Goal: Task Accomplishment & Management: Manage account settings

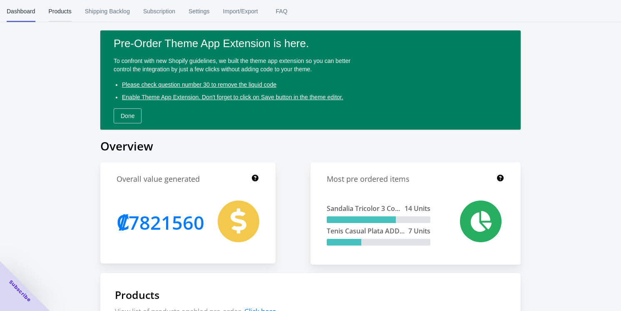
click at [63, 9] on span "Products" at bounding box center [60, 11] width 23 height 22
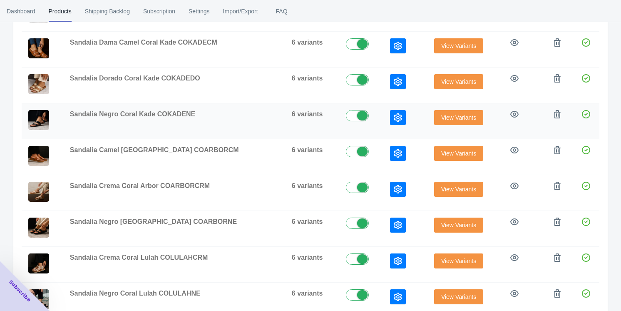
scroll to position [227, 0]
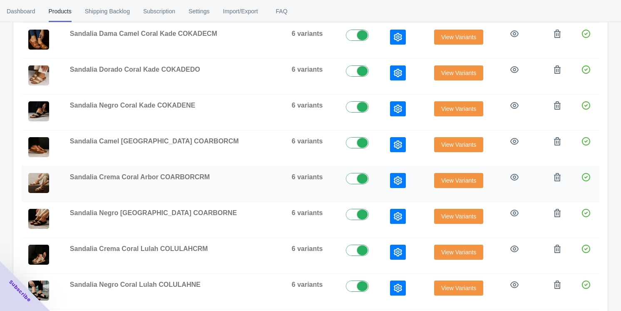
click at [108, 182] on td "Sandalia Crema Coral Arbor COARBORCRM" at bounding box center [174, 184] width 222 height 36
click at [447, 177] on span "View Variants" at bounding box center [459, 180] width 35 height 7
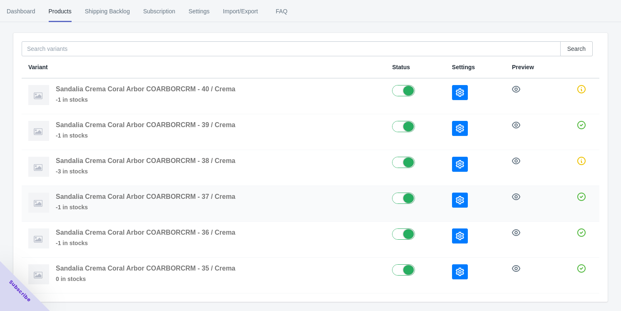
scroll to position [89, 0]
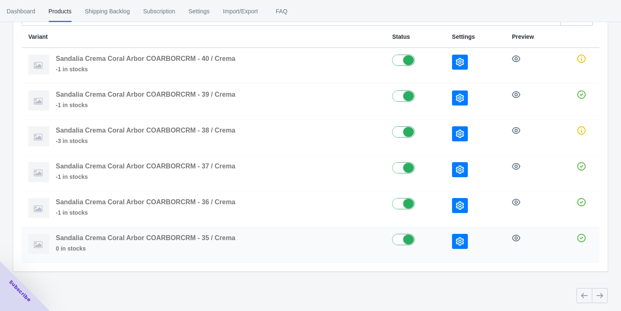
click at [457, 237] on icon "button" at bounding box center [460, 241] width 8 height 8
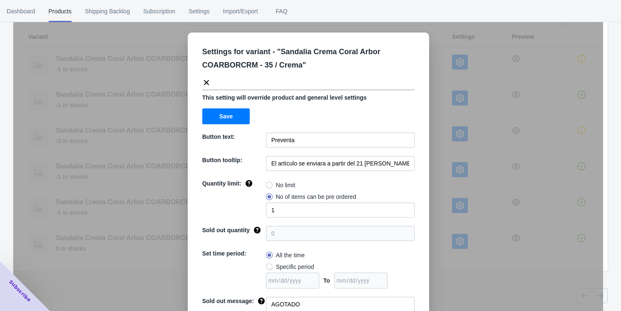
click at [450, 207] on div "Settings for variant - " Sandalia Crema Coral Arbor COARBORCRM - 35 / Crema " T…" at bounding box center [308, 176] width 590 height 311
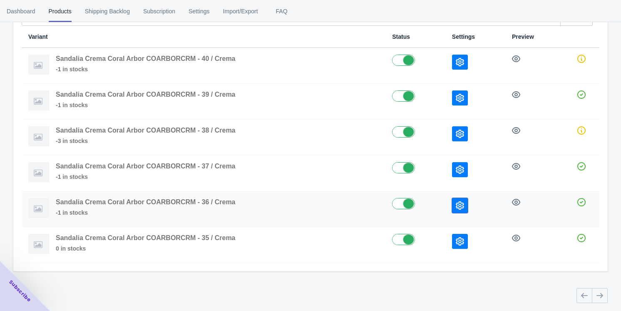
click at [467, 211] on button "button" at bounding box center [460, 205] width 16 height 15
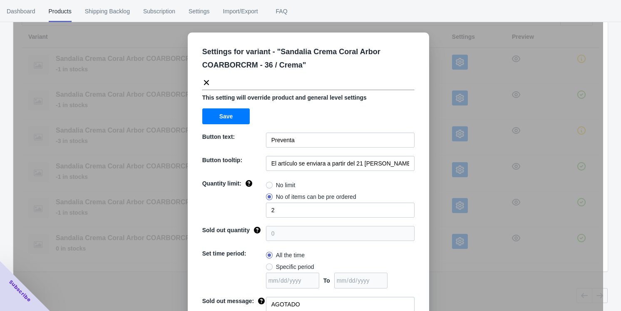
click at [424, 179] on div "Settings for variant - " Sandalia Crema Coral Arbor COARBORCRM - 36 / Crema " T…" at bounding box center [309, 199] width 242 height 334
click at [453, 165] on div "Settings for variant - " Sandalia Crema Coral Arbor COARBORCRM - 36 / Crema " T…" at bounding box center [308, 176] width 590 height 311
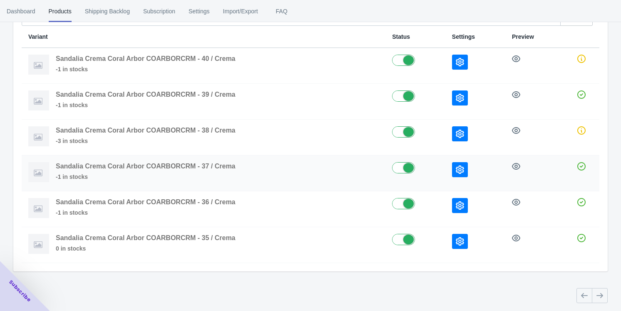
click at [458, 168] on icon "button" at bounding box center [460, 169] width 8 height 8
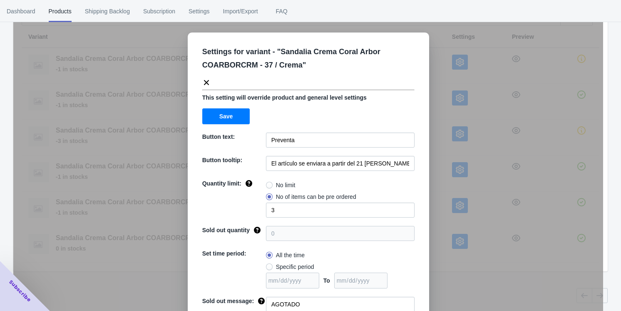
click at [434, 159] on div "Settings for variant - " Sandalia Crema Coral Arbor COARBORCRM - 37 / Crema " T…" at bounding box center [308, 176] width 590 height 311
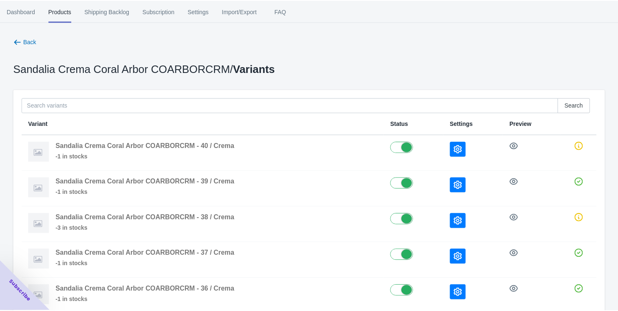
scroll to position [0, 0]
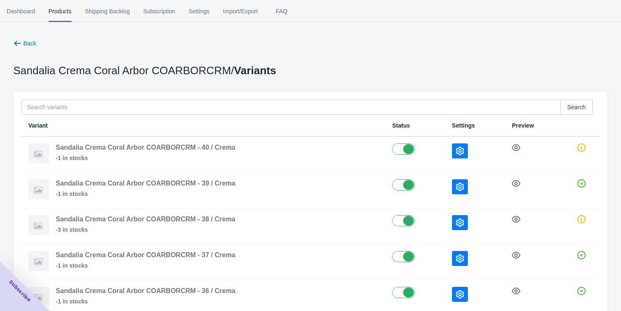
click at [314, 52] on div "Close dialog 👋 Join our B2B Ecommerce Community of 4000+ Subscribers Subscribe …" at bounding box center [310, 155] width 621 height 311
